Goal: Task Accomplishment & Management: Use online tool/utility

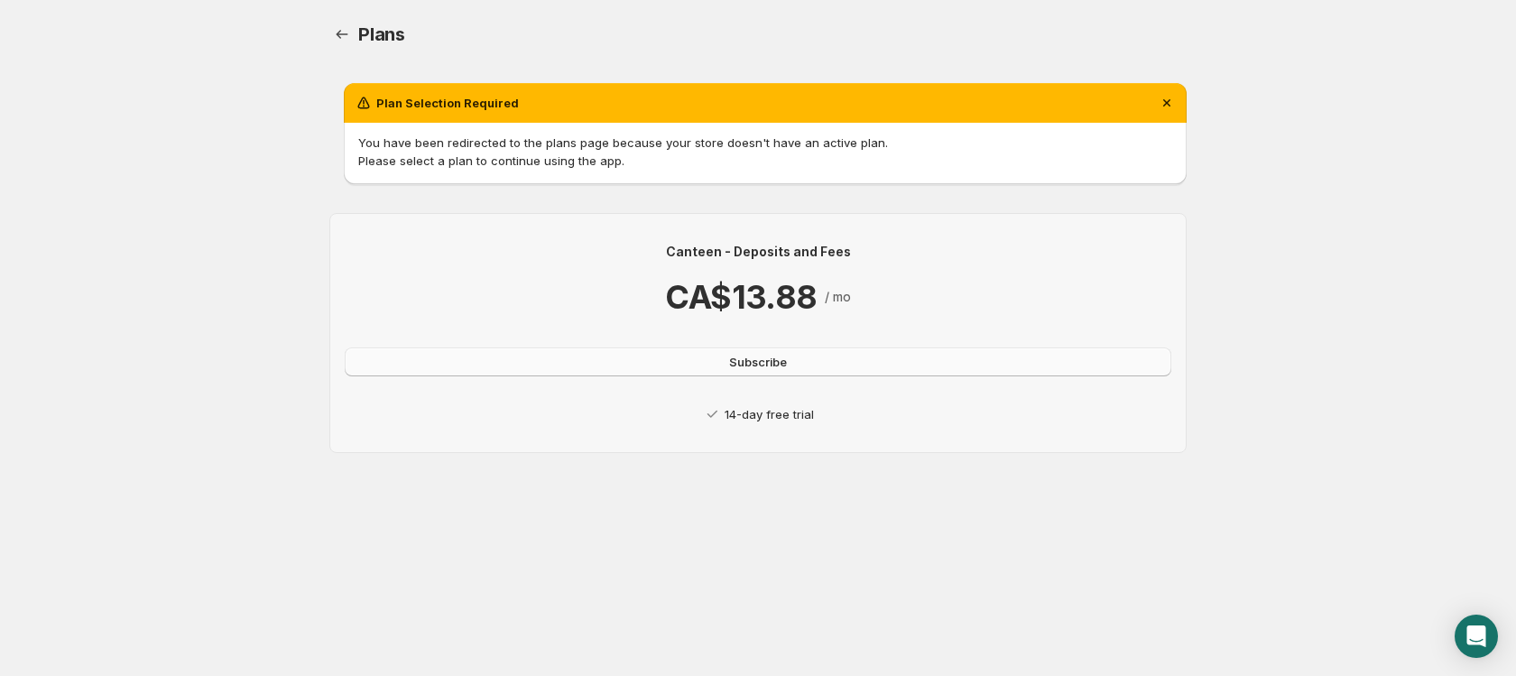
click at [777, 364] on span "Subscribe" at bounding box center [758, 362] width 58 height 18
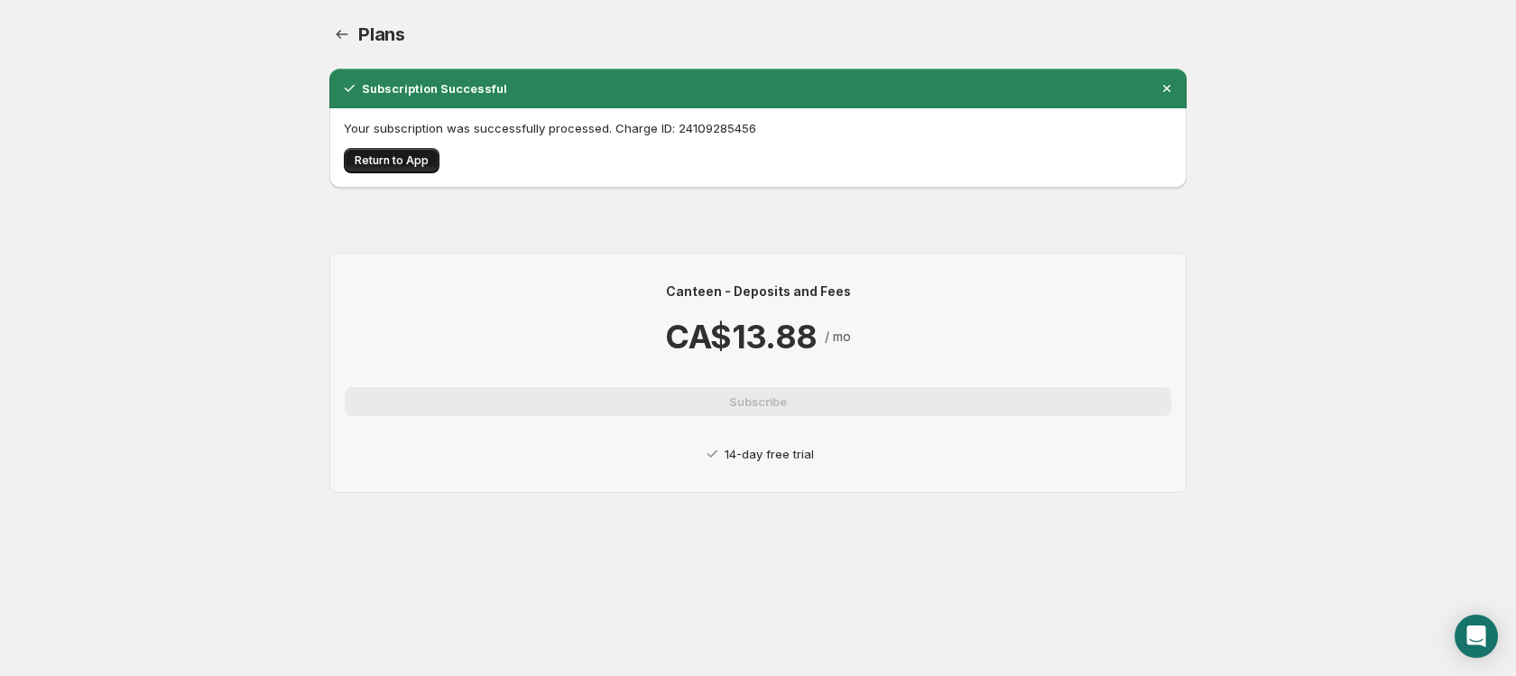
click at [398, 154] on span "Return to App" at bounding box center [392, 160] width 74 height 14
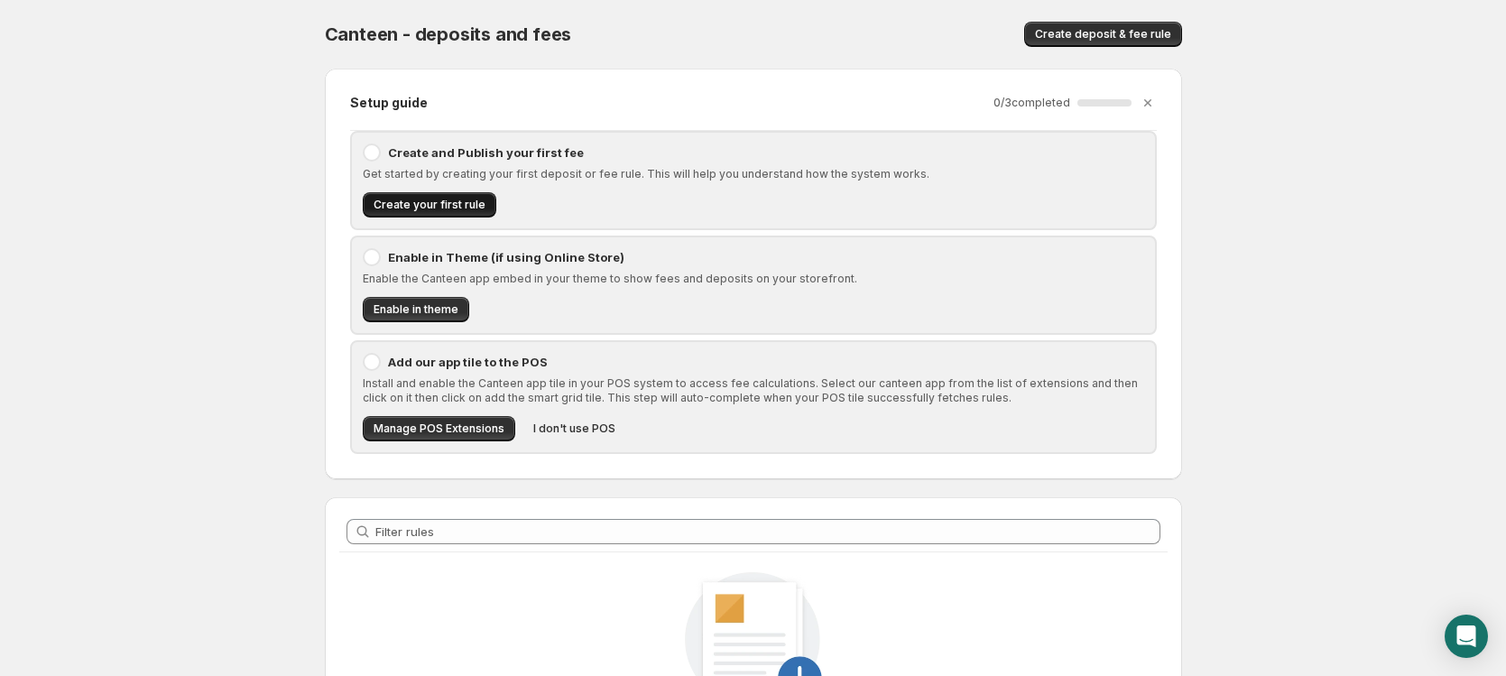
click at [424, 208] on span "Create your first rule" at bounding box center [430, 205] width 112 height 14
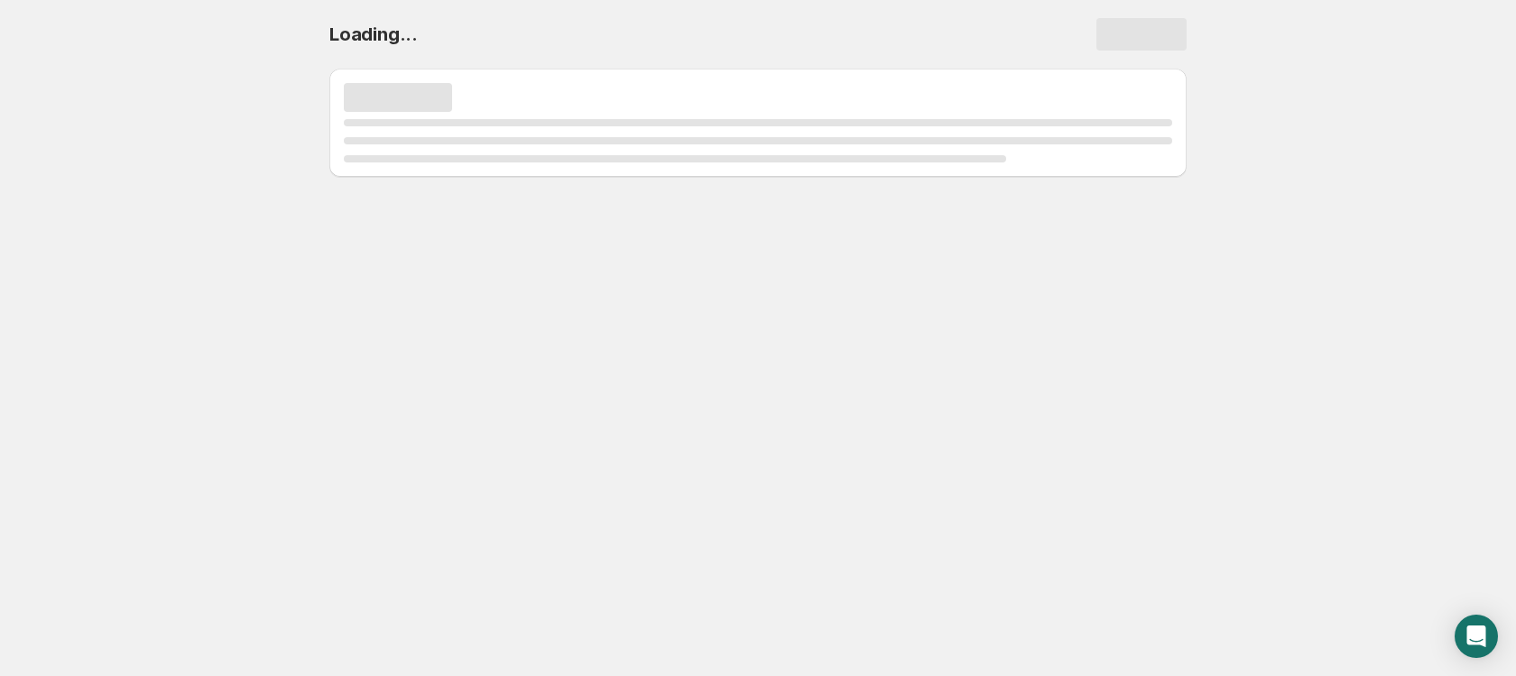
select select "deactive"
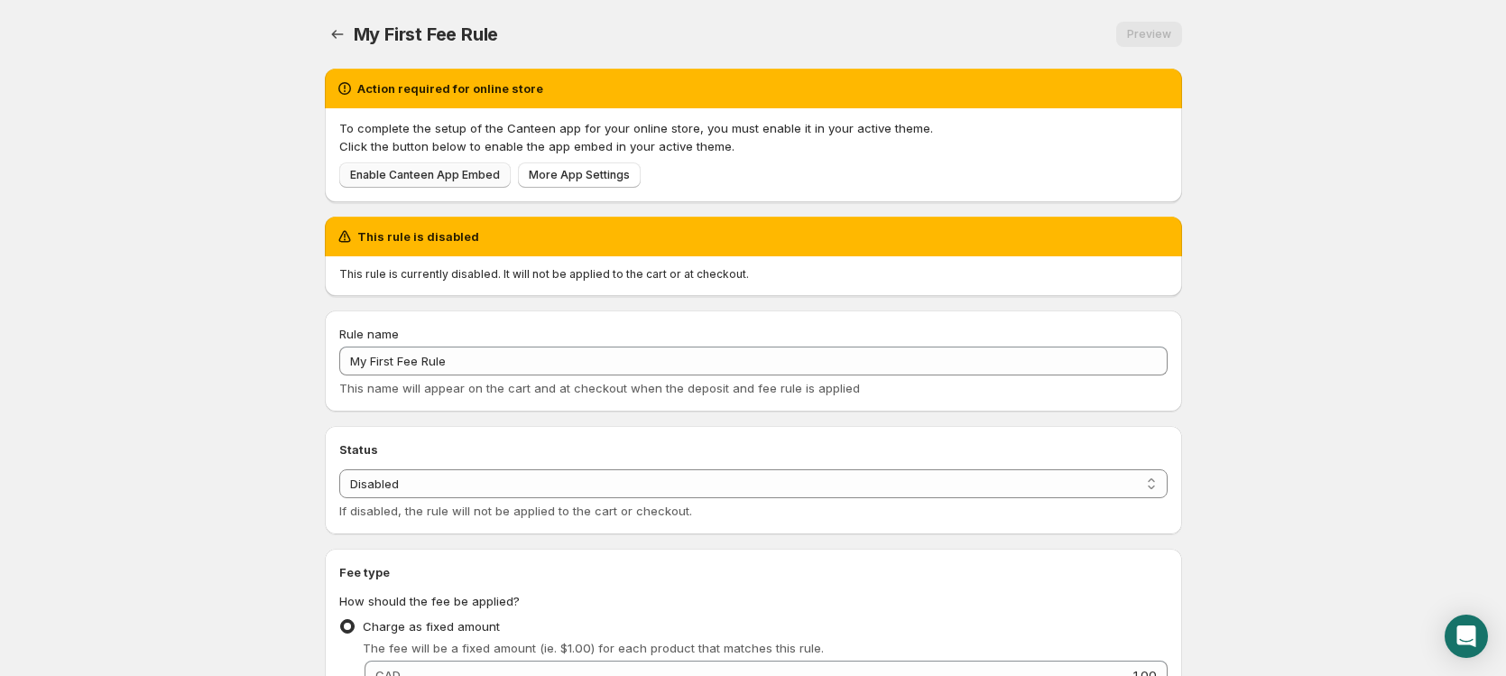
click at [452, 171] on span "Enable Canteen App Embed" at bounding box center [425, 175] width 150 height 14
click at [1274, 74] on body "Home Help My First Fee Rule. This page is ready My First Fee Rule Preview More …" at bounding box center [753, 338] width 1506 height 676
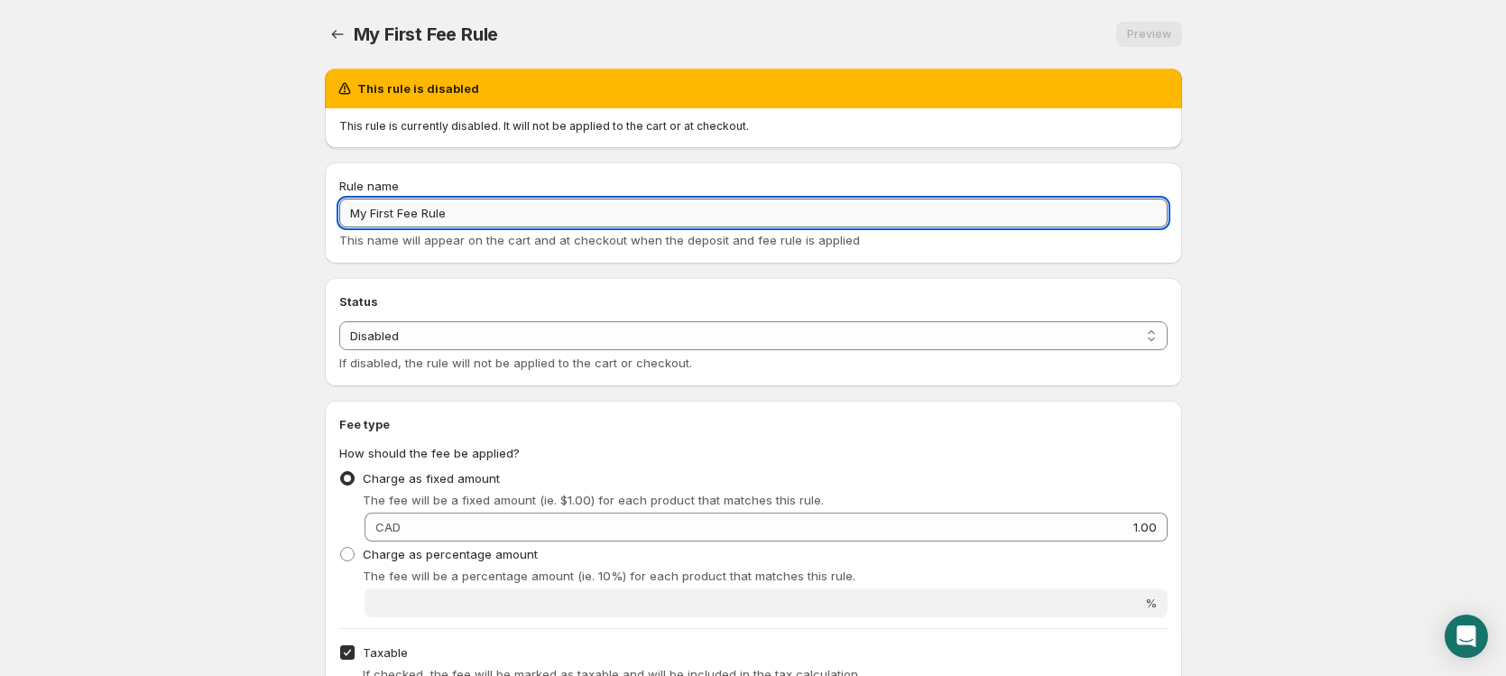
click at [457, 208] on input "My First Fee Rule" at bounding box center [753, 212] width 828 height 29
drag, startPoint x: 337, startPoint y: 203, endPoint x: 301, endPoint y: 199, distance: 36.3
click at [301, 199] on body "Home Help My First Fee Rule. This page is ready My First Fee Rule Preview More …" at bounding box center [753, 338] width 1506 height 676
type input "Bottle Deposit"
click at [408, 341] on select "Enabled Disabled" at bounding box center [753, 335] width 828 height 29
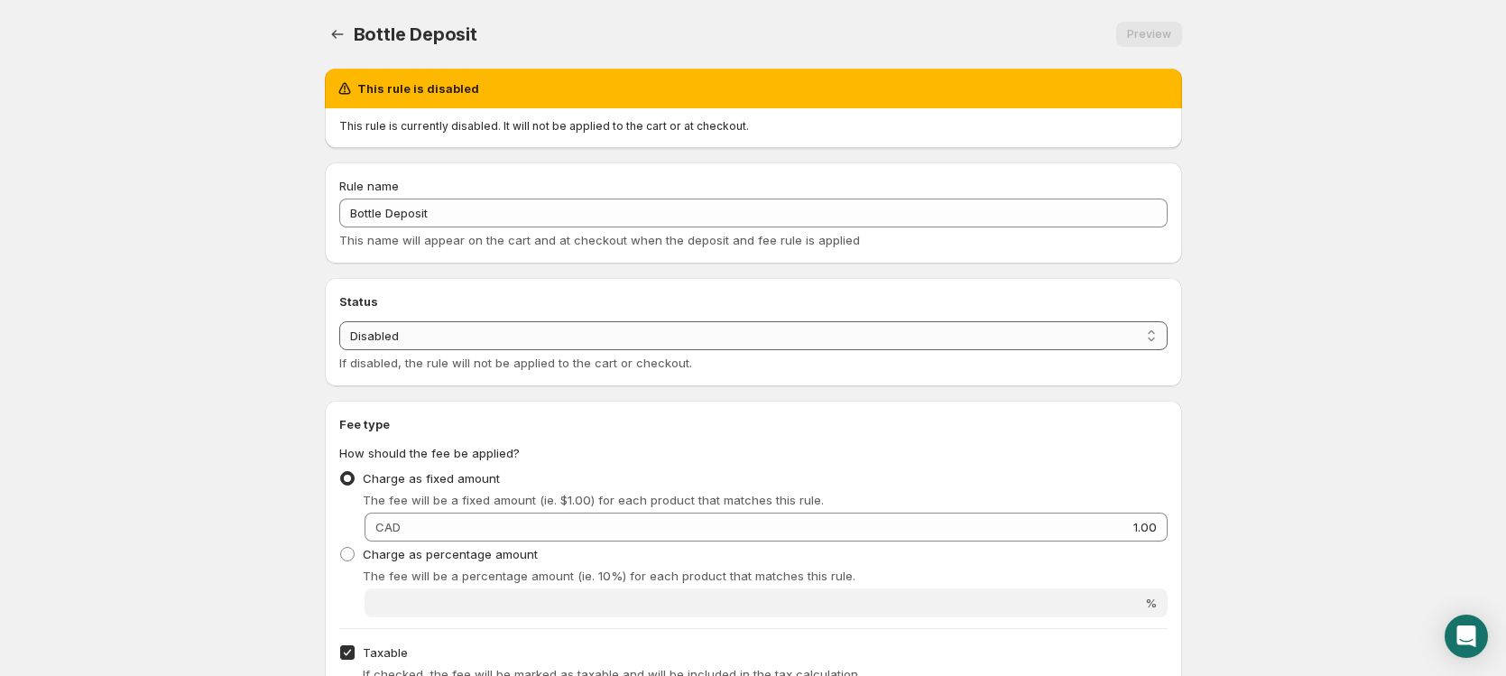
select select "active"
click at [339, 321] on select "Enabled Disabled" at bounding box center [753, 335] width 828 height 29
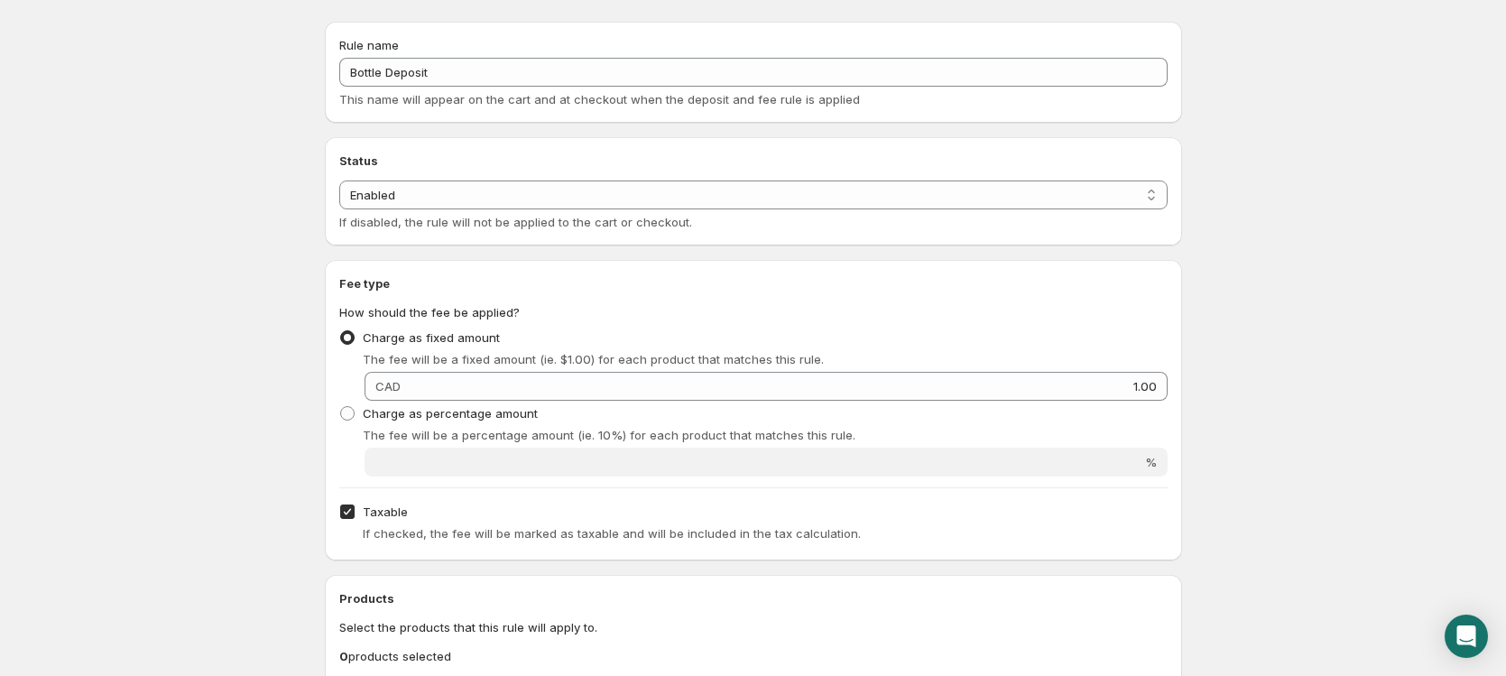
scroll to position [121, 0]
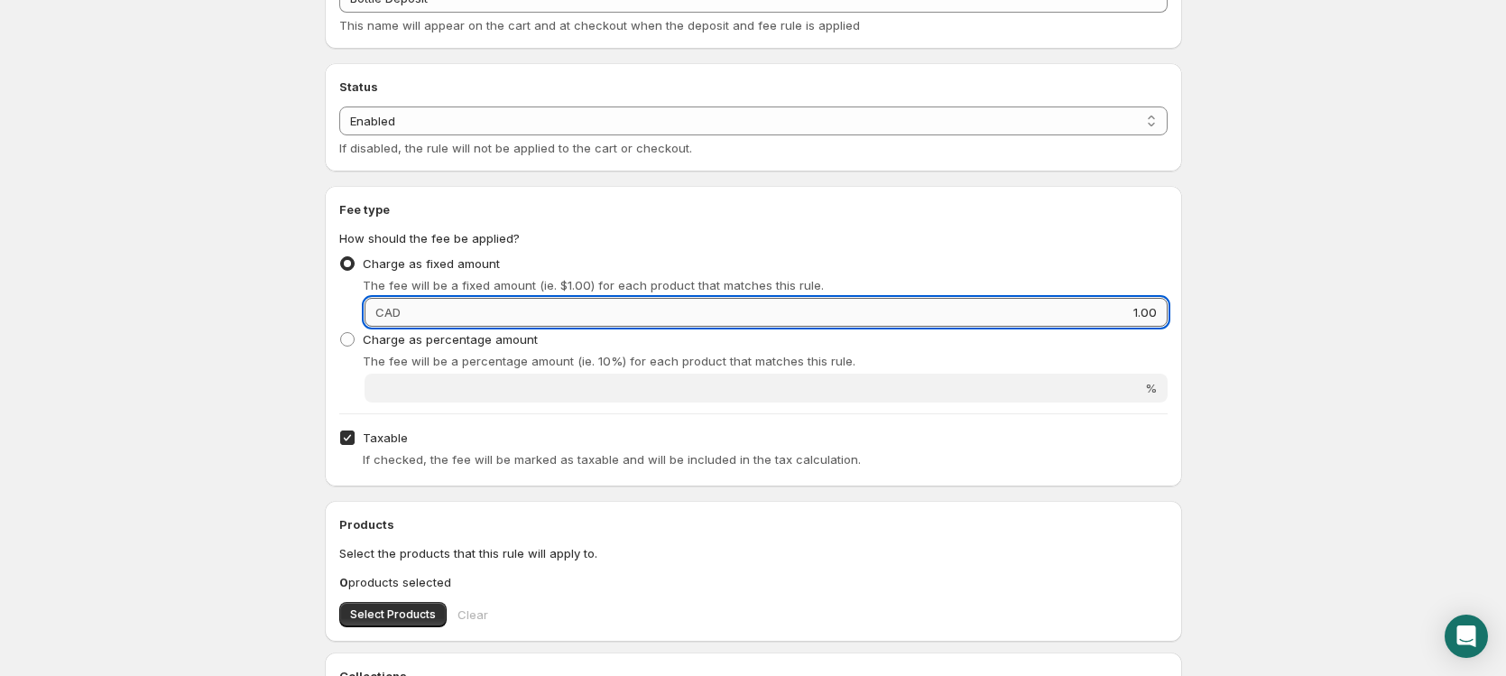
click at [481, 307] on input "1.00" at bounding box center [786, 312] width 761 height 29
drag, startPoint x: 631, startPoint y: 311, endPoint x: 733, endPoint y: 302, distance: 102.3
click at [638, 310] on input "1.00" at bounding box center [786, 312] width 761 height 29
type input "1"
type input "."
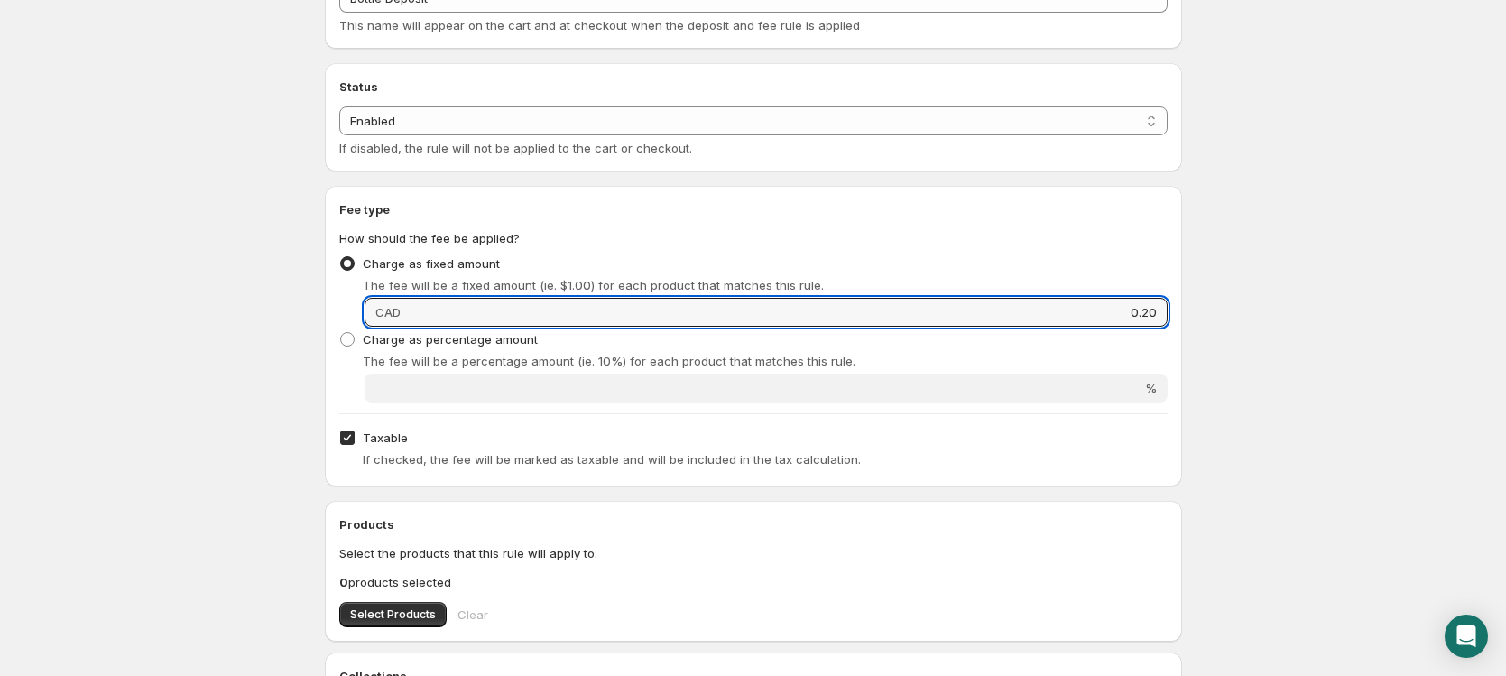
type input "0.20"
click at [1195, 244] on div "Bottle Deposit. This page is ready Bottle Deposit Preview More actions Preview …" at bounding box center [753, 507] width 900 height 1257
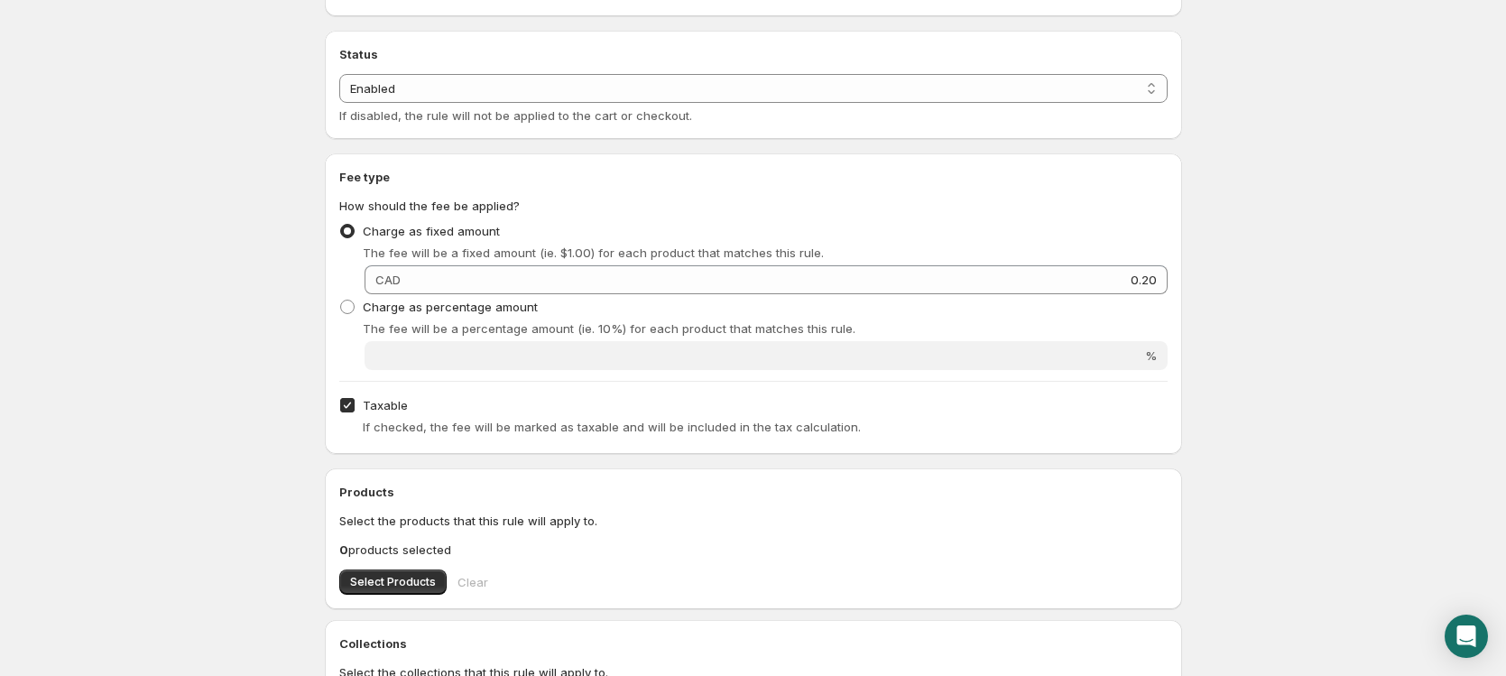
scroll to position [154, 0]
click at [348, 400] on input "Taxable" at bounding box center [347, 404] width 14 height 14
checkbox input "false"
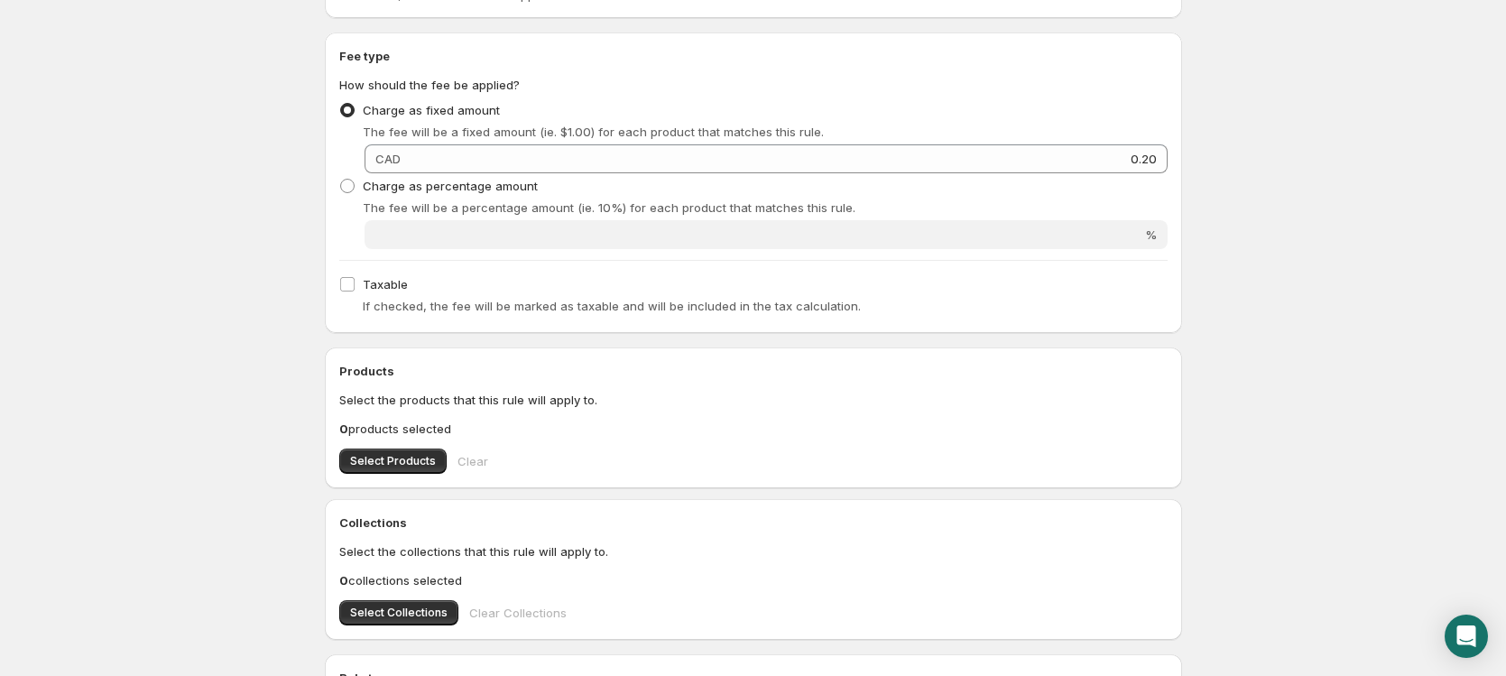
scroll to position [293, 0]
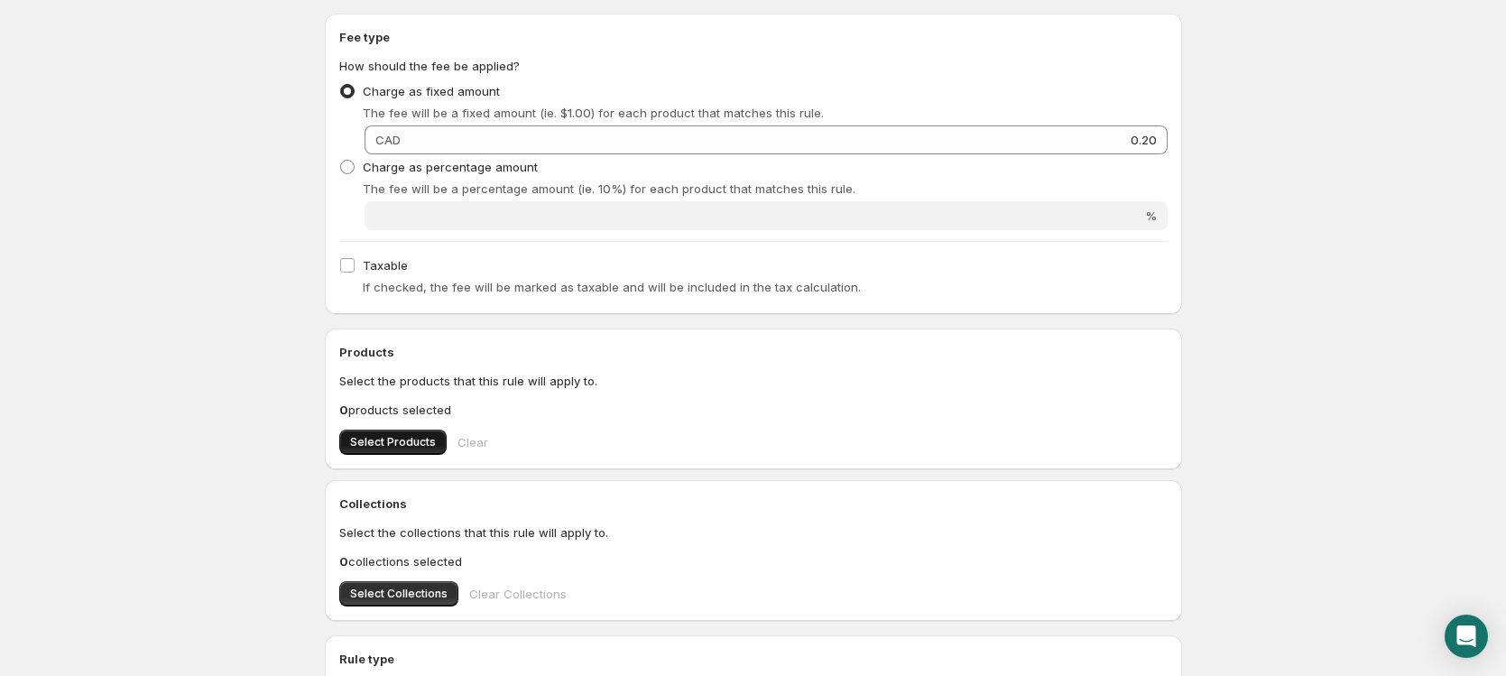
click at [404, 444] on span "Select Products" at bounding box center [393, 442] width 86 height 14
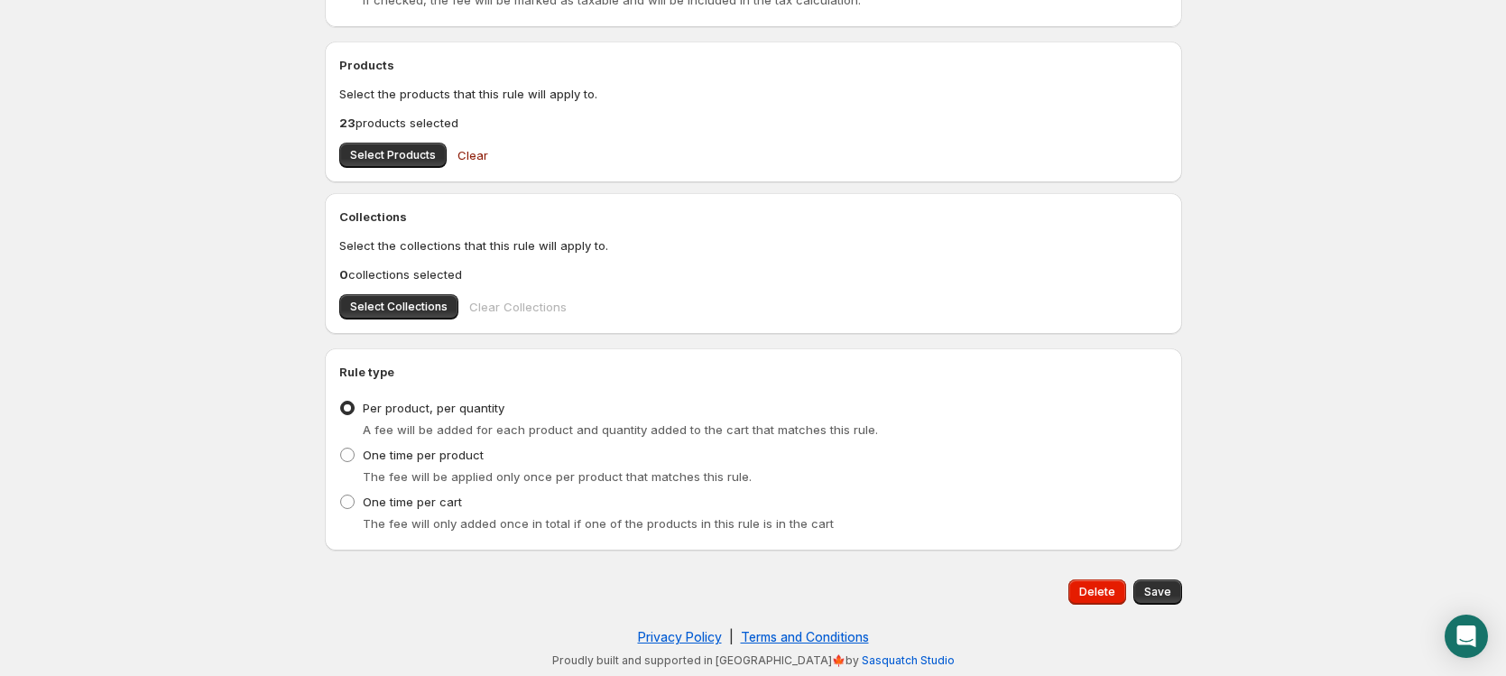
scroll to position [581, 0]
click at [1184, 594] on div "Bottle Deposit. This page is ready Bottle Deposit Preview More actions Preview …" at bounding box center [753, 47] width 900 height 1257
click at [1186, 595] on div "Bottle Deposit. This page is ready Bottle Deposit Preview More actions Preview …" at bounding box center [753, 47] width 900 height 1257
click at [1162, 596] on span "Save" at bounding box center [1157, 591] width 27 height 14
type input "0.2"
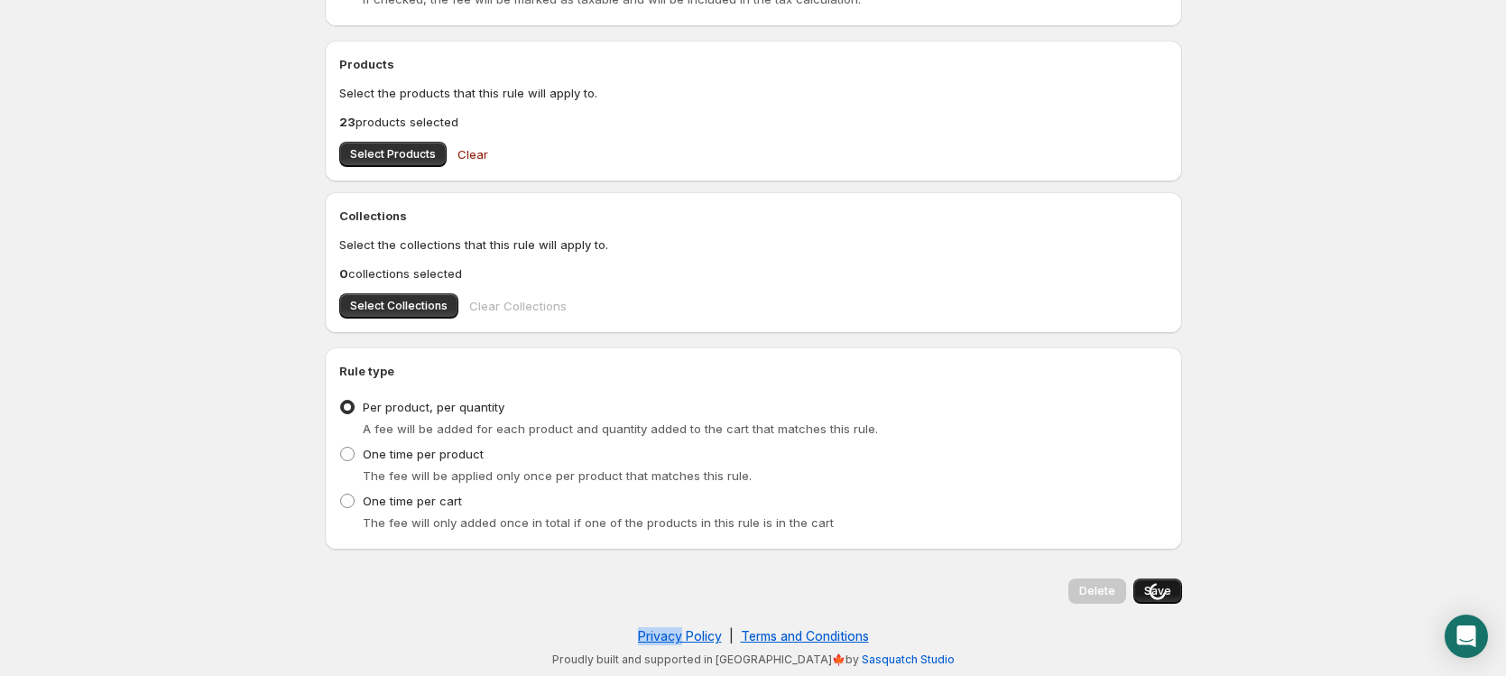
scroll to position [0, 0]
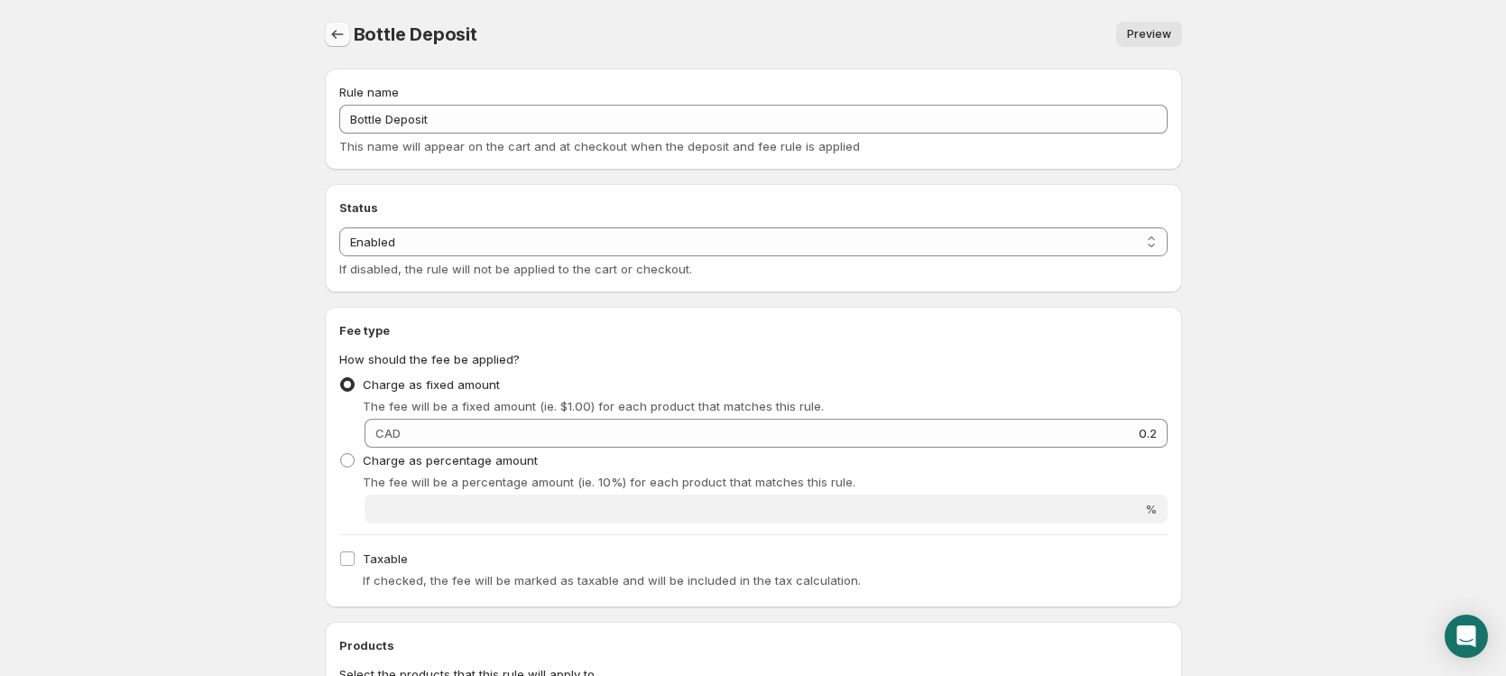
click at [334, 37] on icon "Settings" at bounding box center [337, 34] width 12 height 9
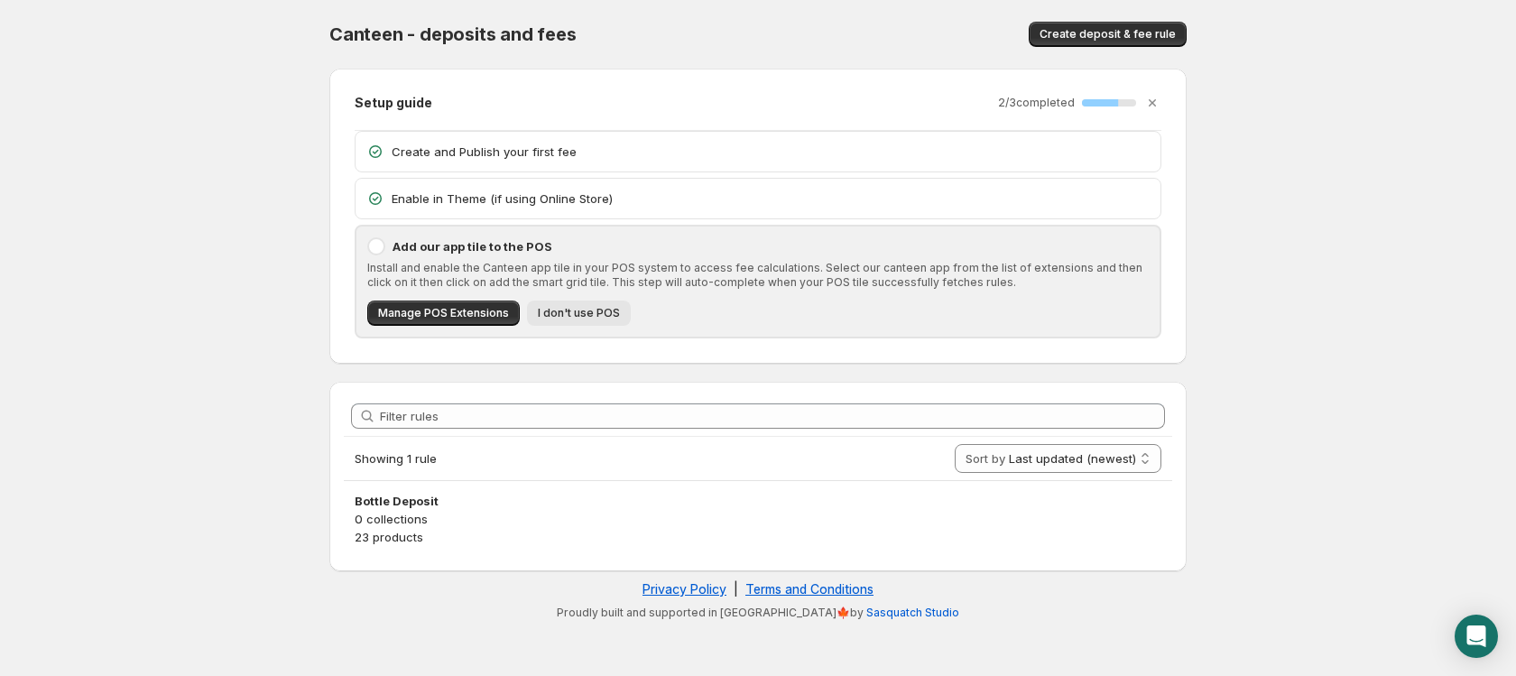
click at [563, 318] on span "I don't use POS" at bounding box center [579, 313] width 82 height 14
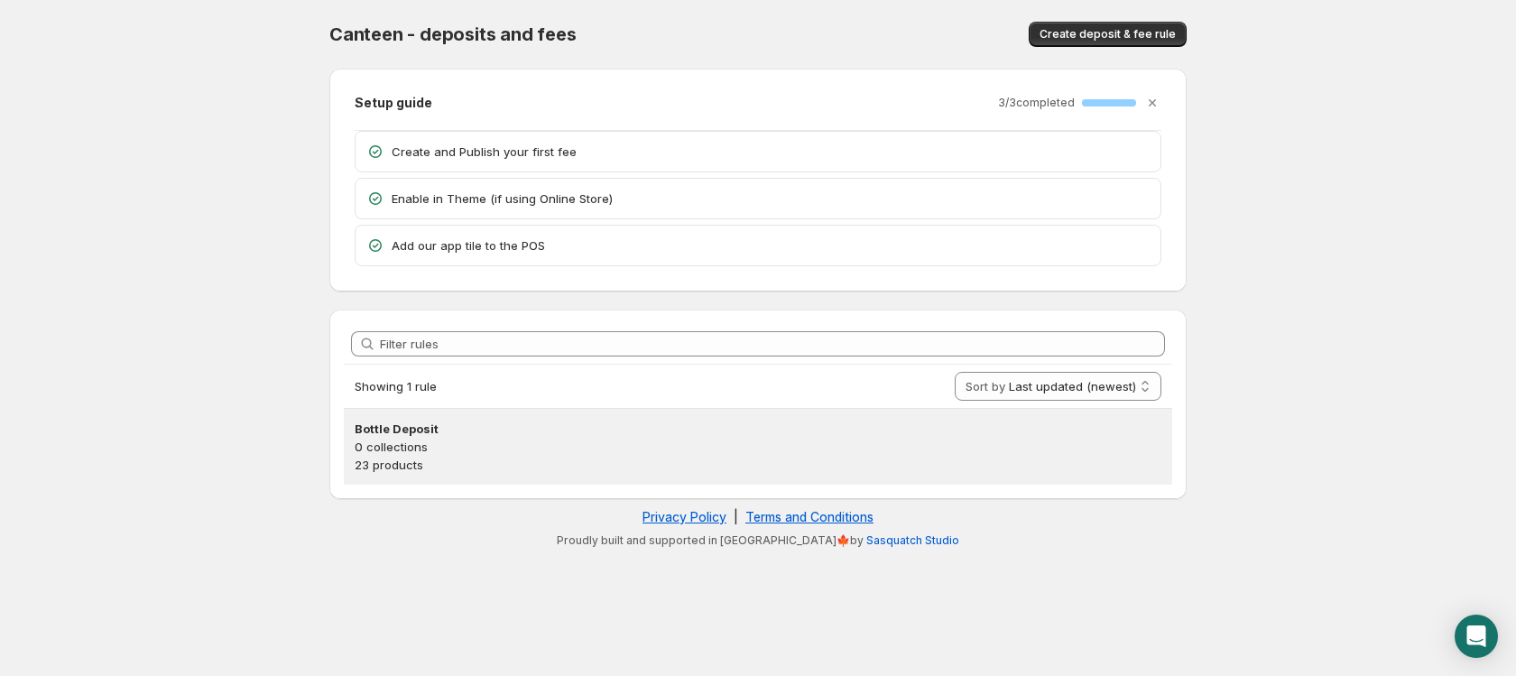
click at [515, 420] on h3 "Bottle Deposit" at bounding box center [758, 429] width 807 height 18
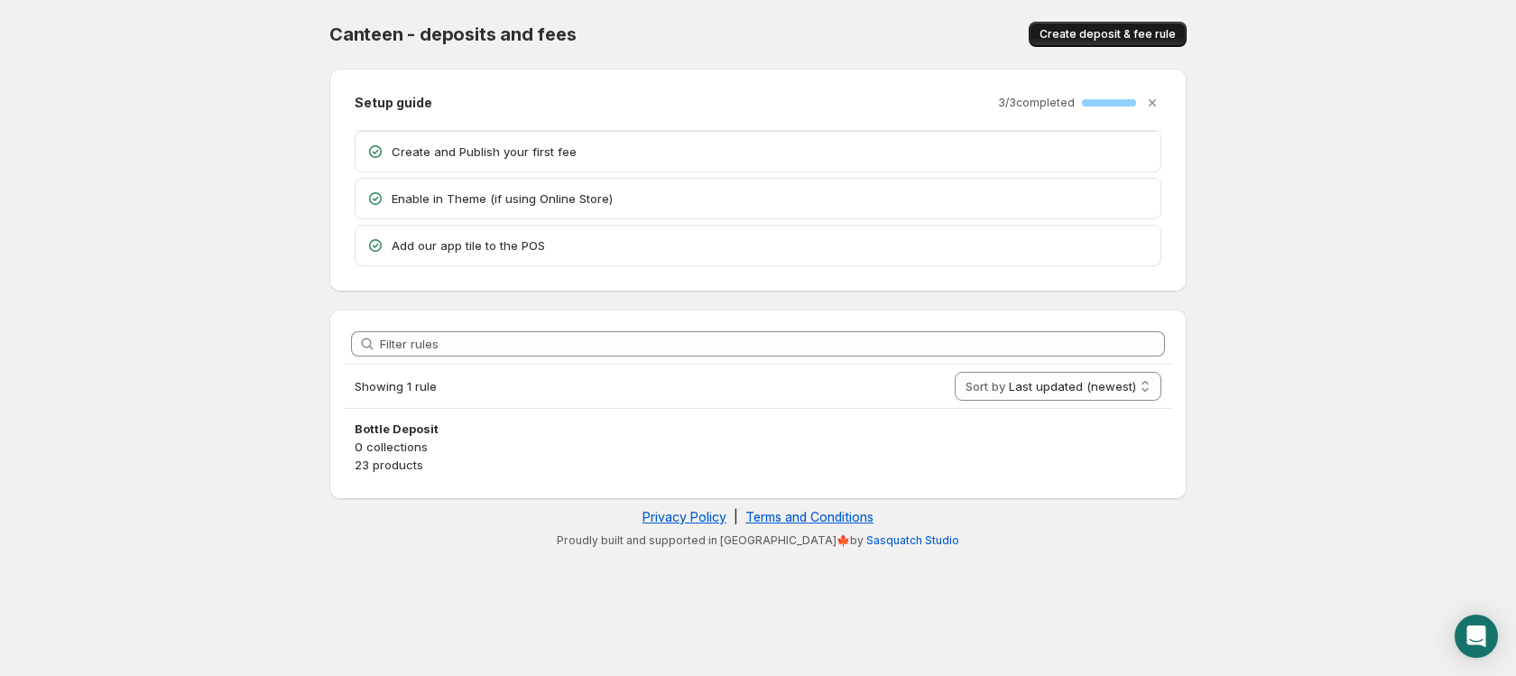
click at [1063, 41] on span "Create deposit & fee rule" at bounding box center [1107, 34] width 136 height 14
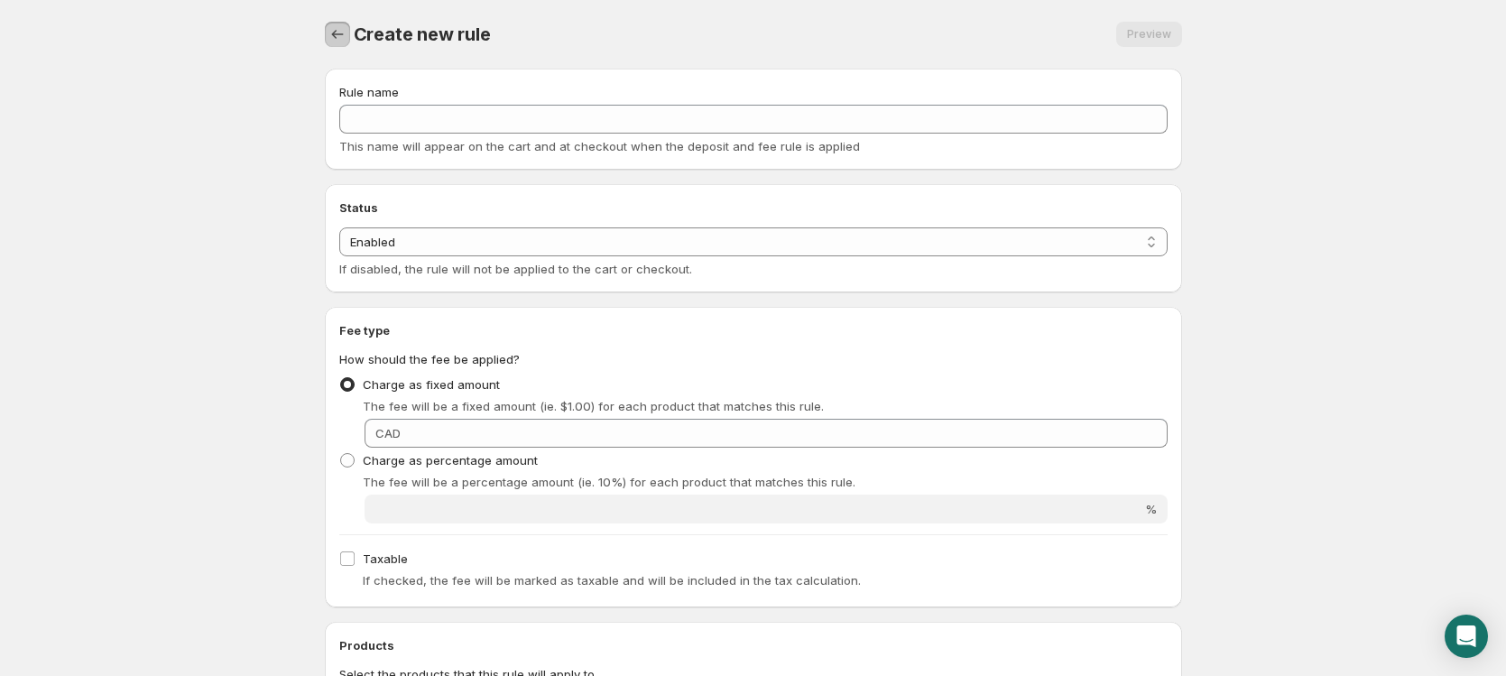
click at [332, 42] on icon "Settings" at bounding box center [337, 34] width 18 height 18
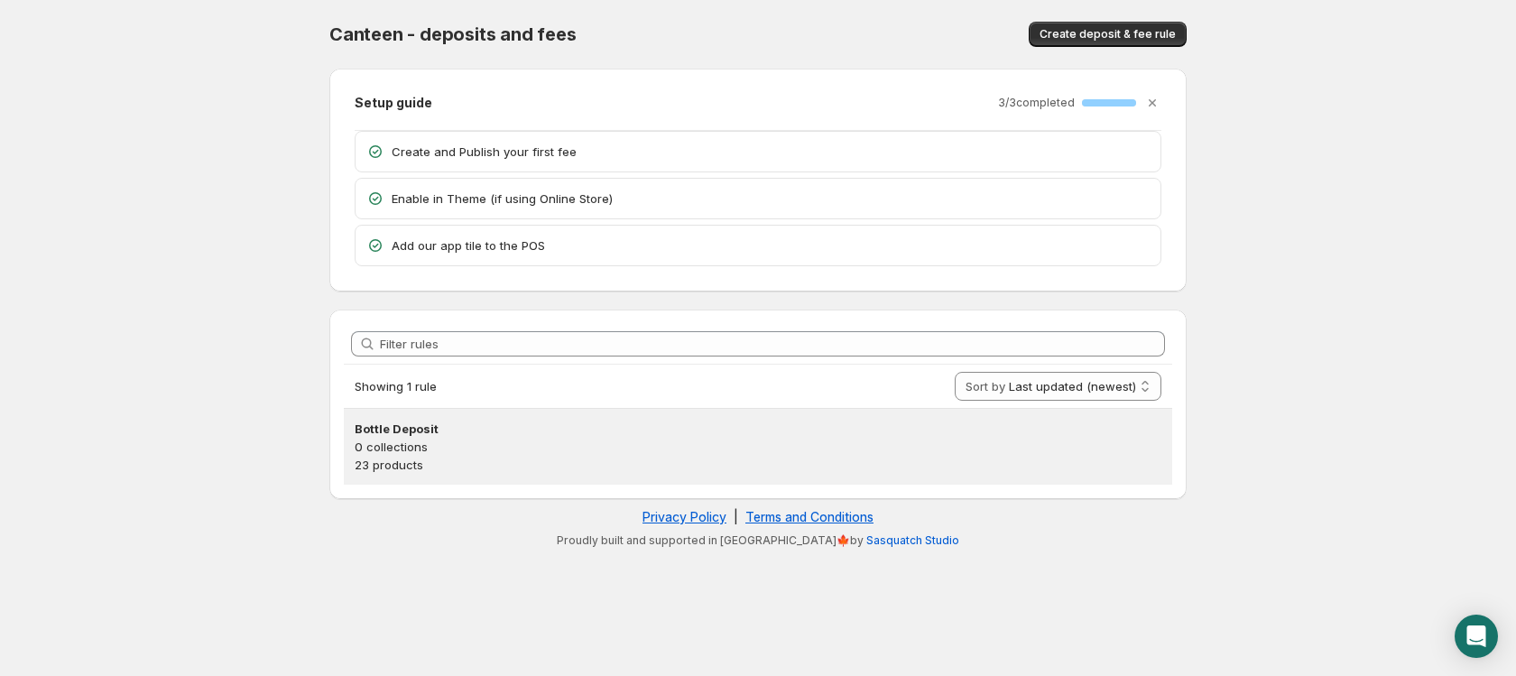
click at [668, 459] on p "23 products" at bounding box center [758, 465] width 807 height 18
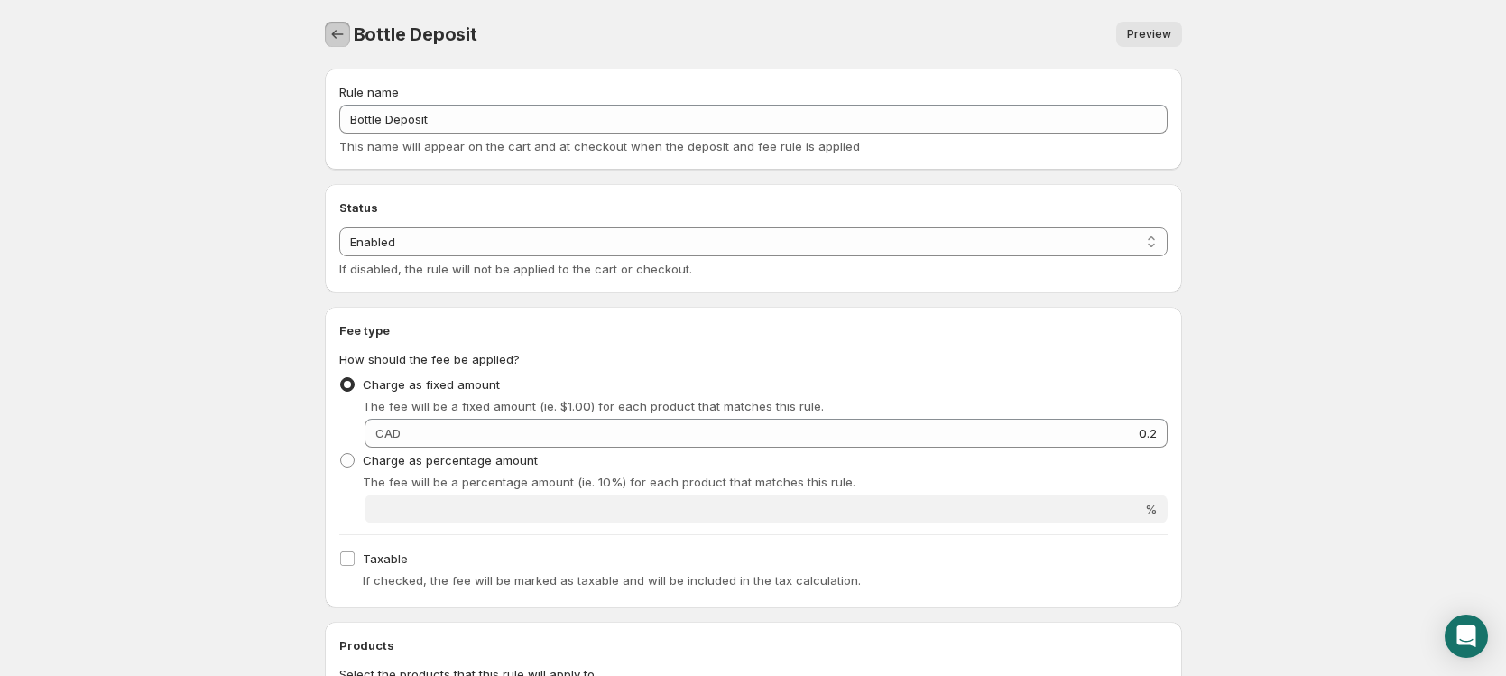
click at [342, 39] on icon "Settings" at bounding box center [337, 34] width 18 height 18
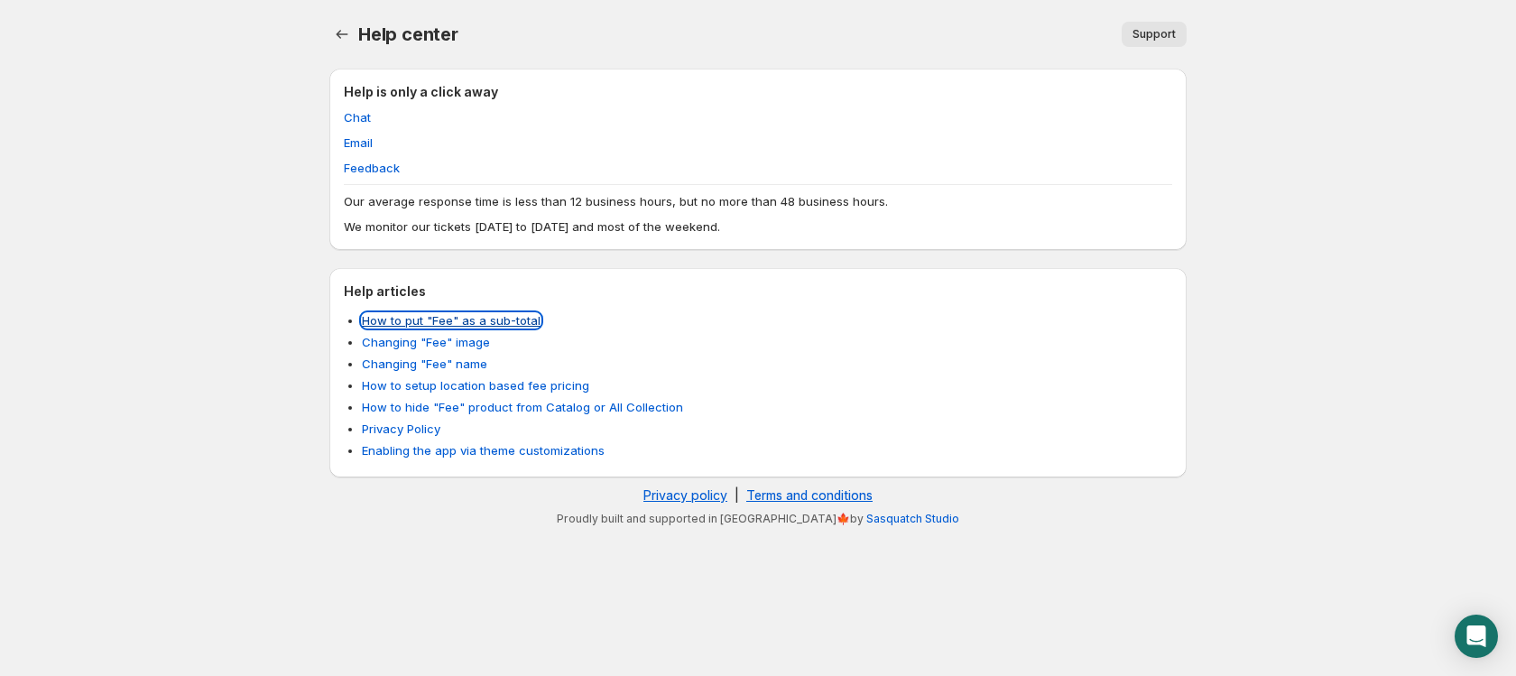
click at [447, 323] on link "How to put "Fee" as a sub-total" at bounding box center [451, 320] width 179 height 14
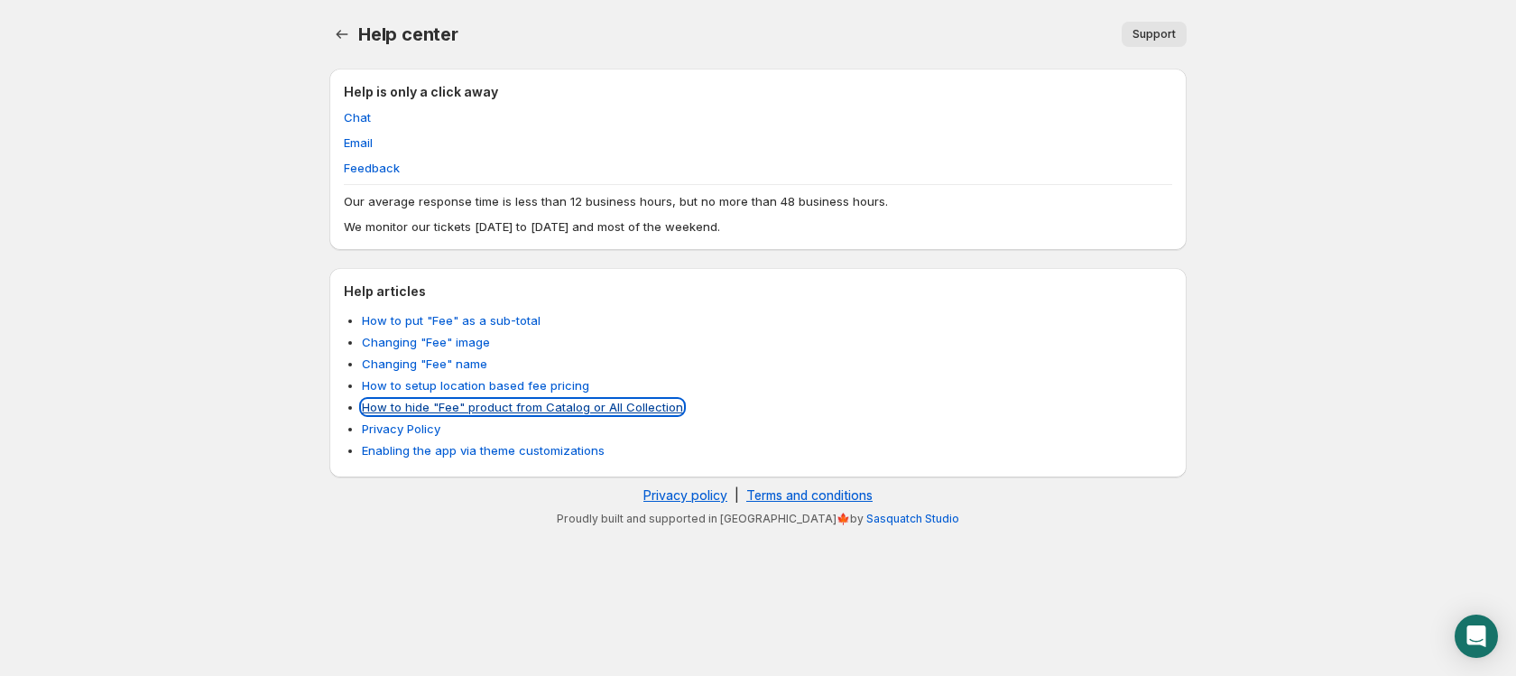
click at [449, 405] on link "How to hide "Fee" product from Catalog or All Collection" at bounding box center [522, 407] width 321 height 14
